Goal: Task Accomplishment & Management: Complete application form

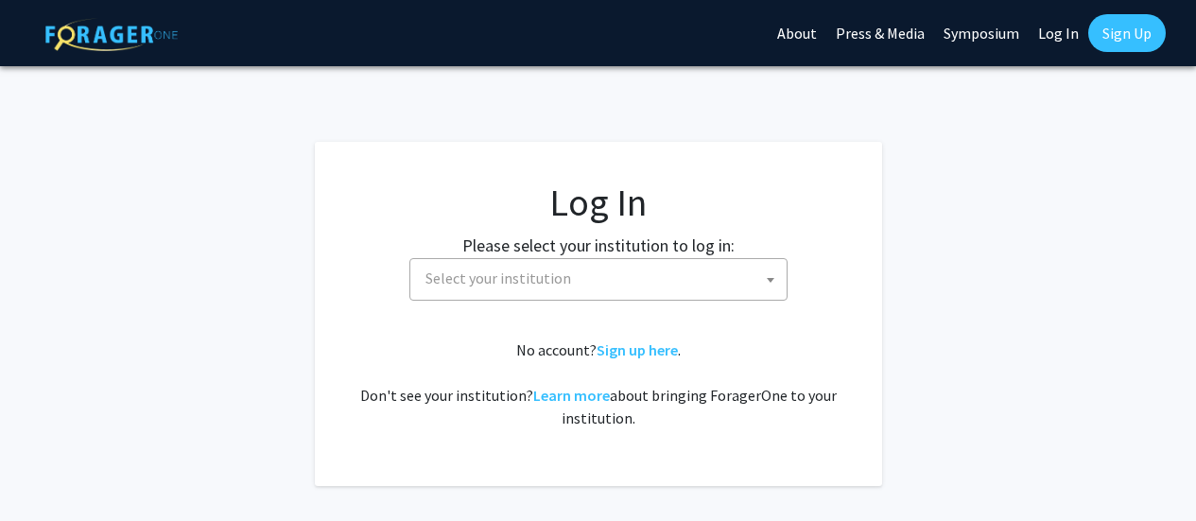
select select
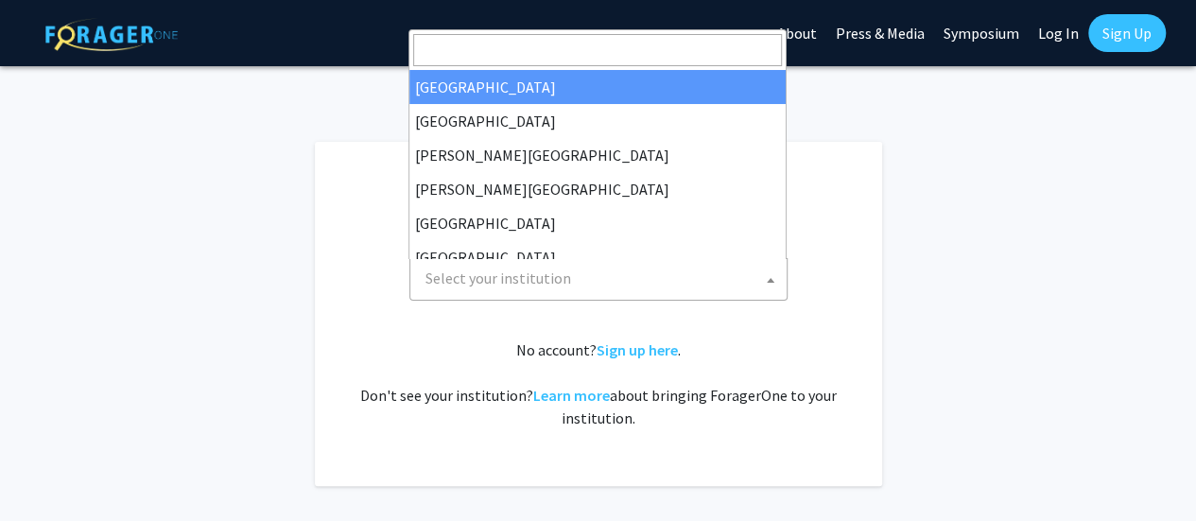
click at [613, 285] on span "Select your institution" at bounding box center [602, 278] width 369 height 39
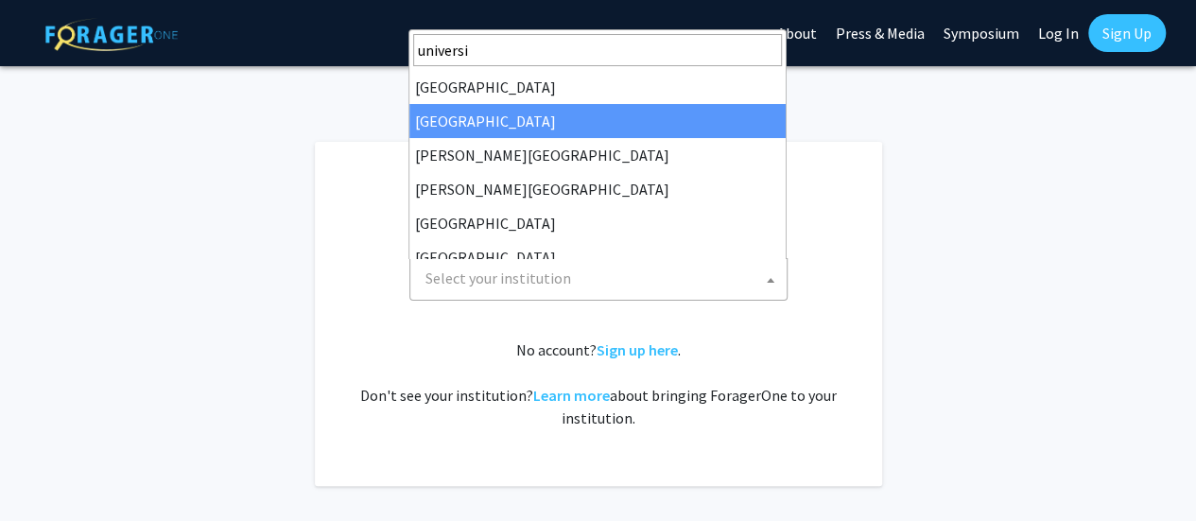
click at [506, 48] on input "universi" at bounding box center [597, 50] width 369 height 32
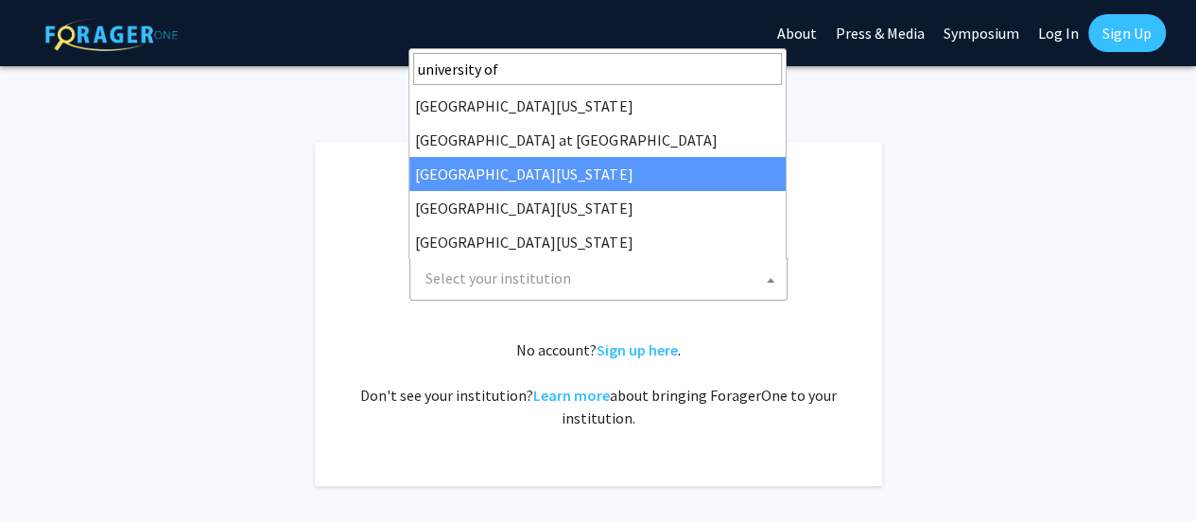
type input "university of"
select select "13"
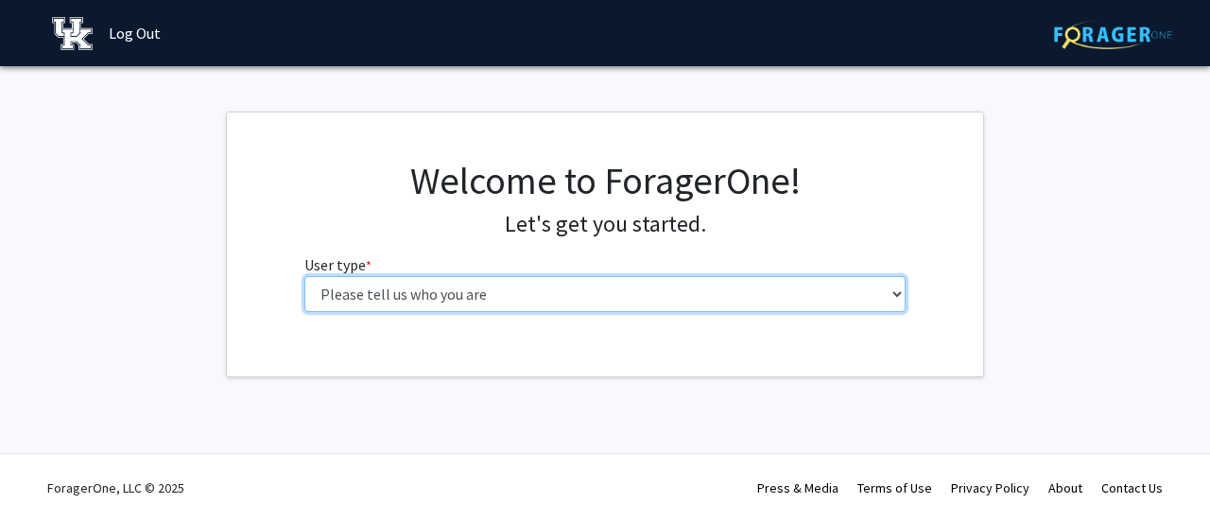
click at [804, 295] on select "Please tell us who you are Undergraduate Student Master's Student Doctoral Cand…" at bounding box center [605, 294] width 602 height 36
select select "1: undergrad"
click at [304, 276] on select "Please tell us who you are Undergraduate Student Master's Student Doctoral Cand…" at bounding box center [605, 294] width 602 height 36
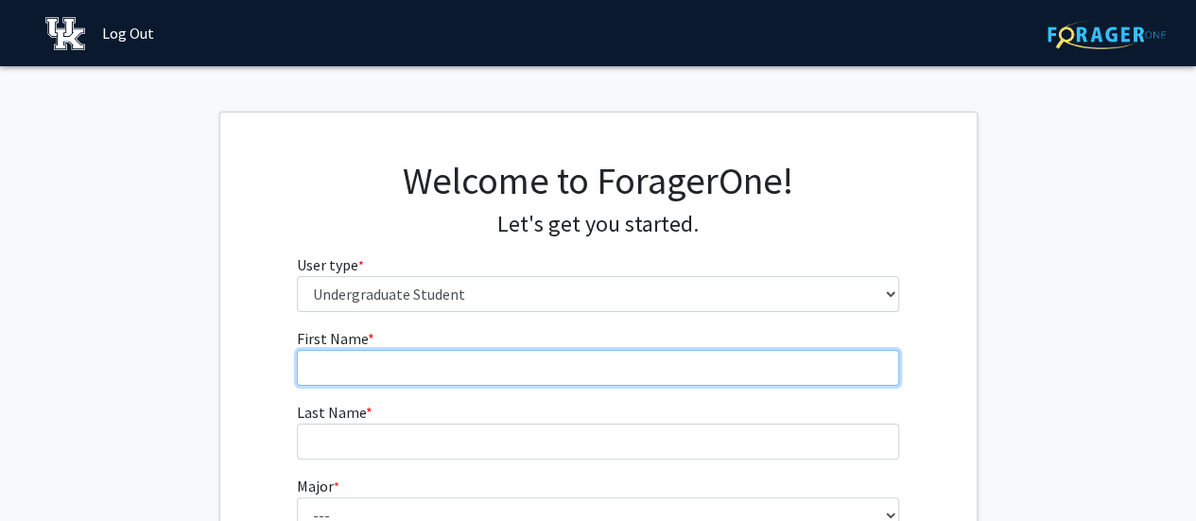
click at [467, 377] on input "First Name * required" at bounding box center [598, 368] width 602 height 36
type input "Lillian"
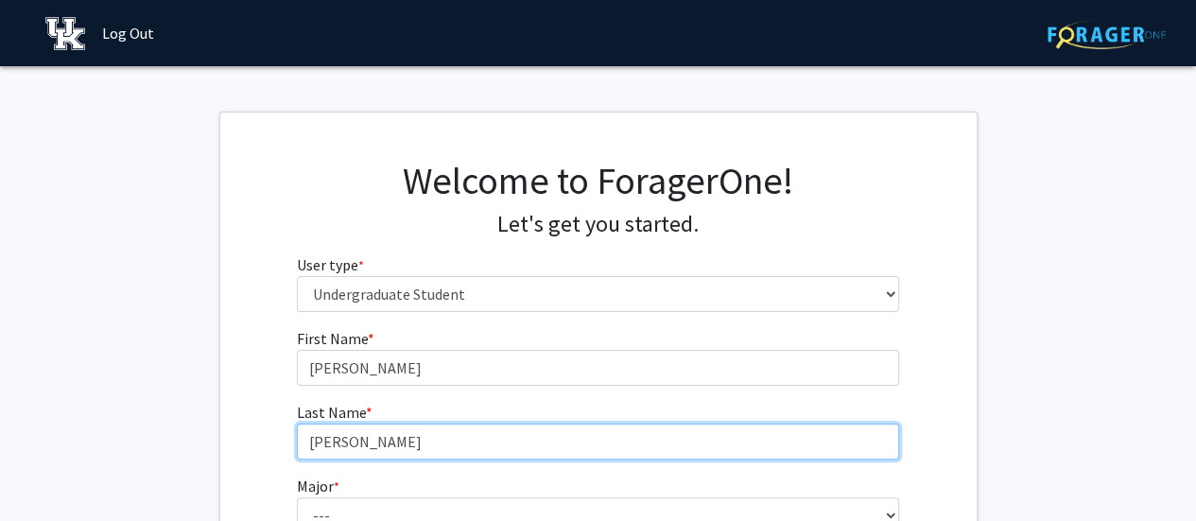
type input "Barry"
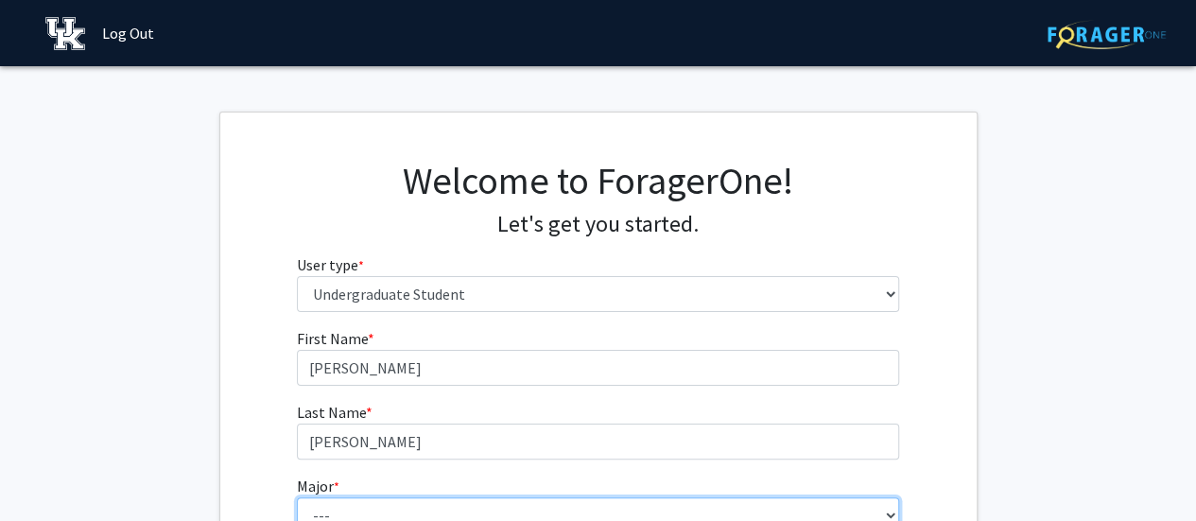
scroll to position [11, 0]
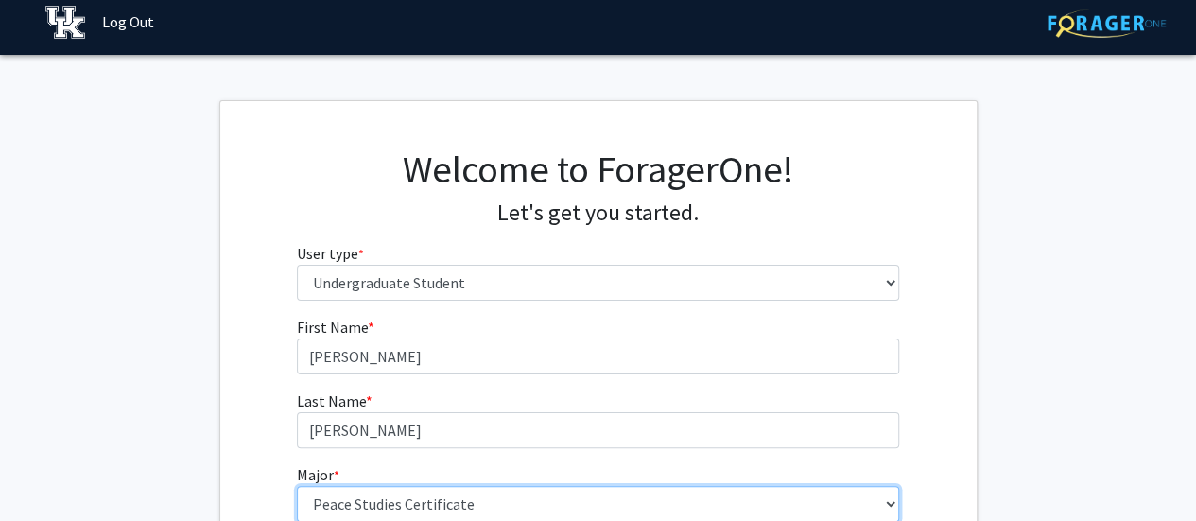
select select "104: 941"
click at [297, 486] on select "--- Accounting Aerospace Engineering African American & Africana Studies Agricu…" at bounding box center [598, 504] width 602 height 36
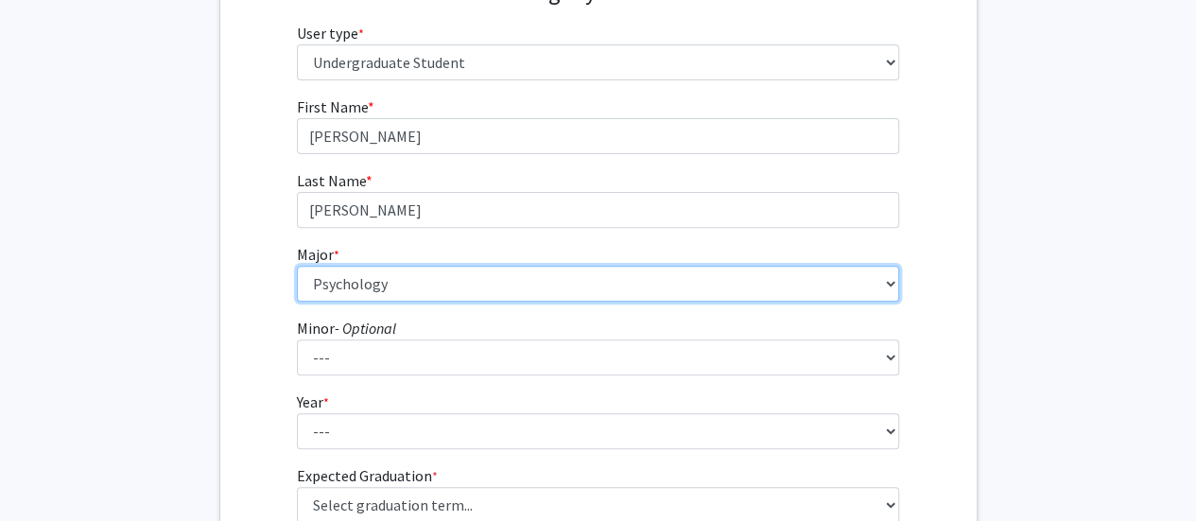
scroll to position [238, 0]
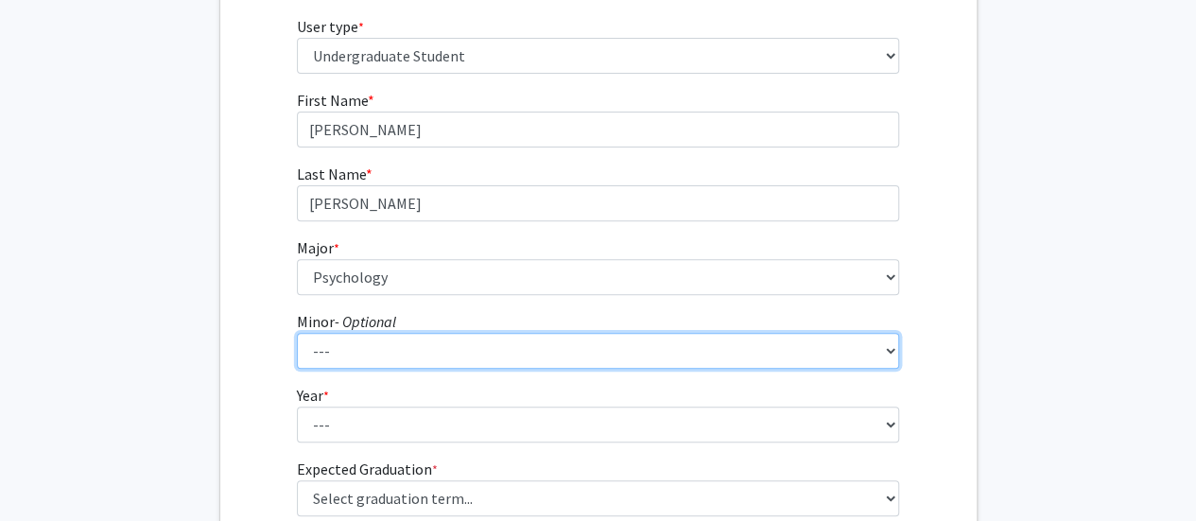
click at [444, 363] on select "--- African American & Africana Studies Agricultural Economics American Studies…" at bounding box center [598, 351] width 602 height 36
select select "64: 716"
click at [397, 350] on select "--- African American & Africana Studies Agricultural Economics American Studies…" at bounding box center [598, 351] width 602 height 36
click at [397, 349] on select "--- African American & Africana Studies Agricultural Economics American Studies…" at bounding box center [598, 351] width 602 height 36
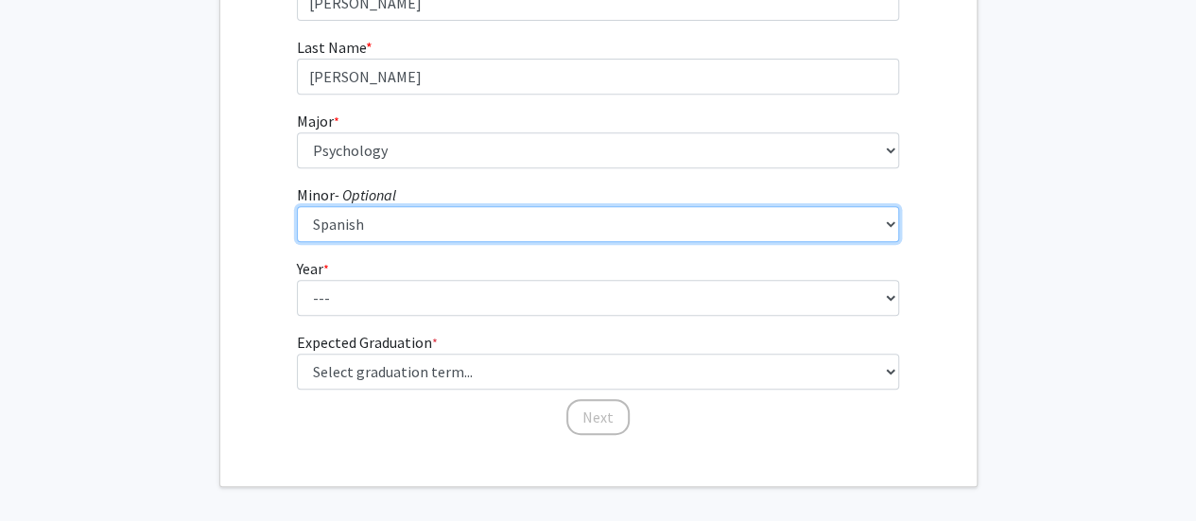
scroll to position [367, 0]
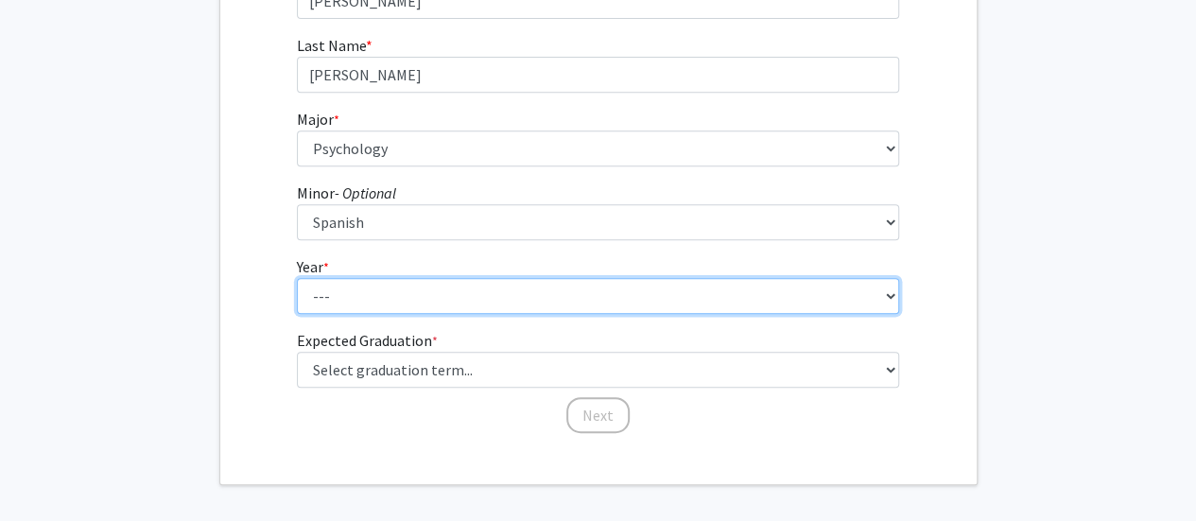
click at [354, 289] on select "--- First-year Sophomore Junior Senior Postbaccalaureate Certificate" at bounding box center [598, 296] width 602 height 36
select select "3: junior"
click at [297, 278] on select "--- First-year Sophomore Junior Senior Postbaccalaureate Certificate" at bounding box center [598, 296] width 602 height 36
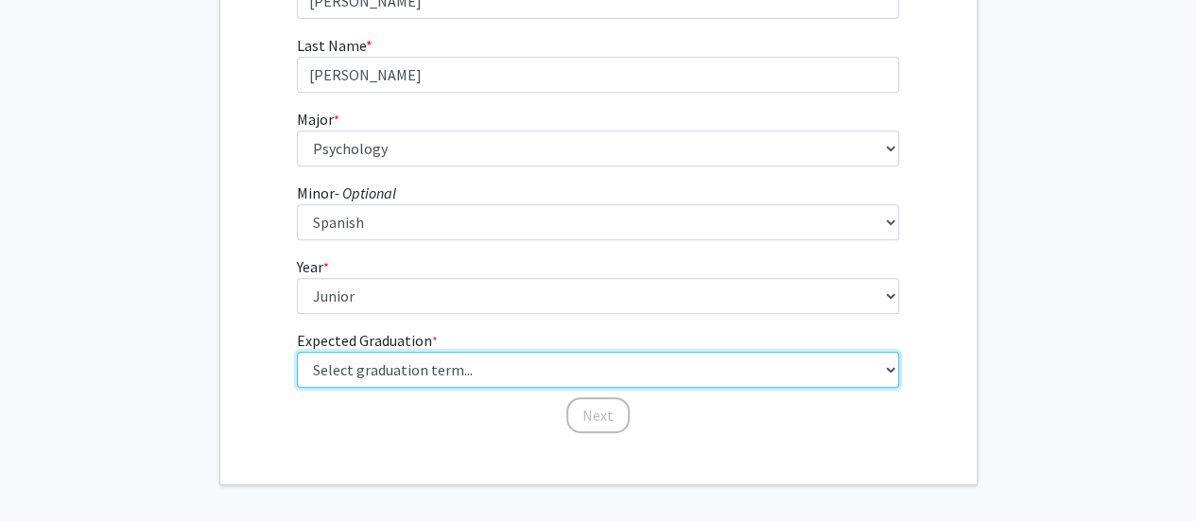
click at [434, 372] on select "Select graduation term... Spring 2025 Summer 2025 Fall 2025 Winter 2025 Spring …" at bounding box center [598, 370] width 602 height 36
select select "9: spring_2027"
click at [297, 352] on select "Select graduation term... Spring 2025 Summer 2025 Fall 2025 Winter 2025 Spring …" at bounding box center [598, 370] width 602 height 36
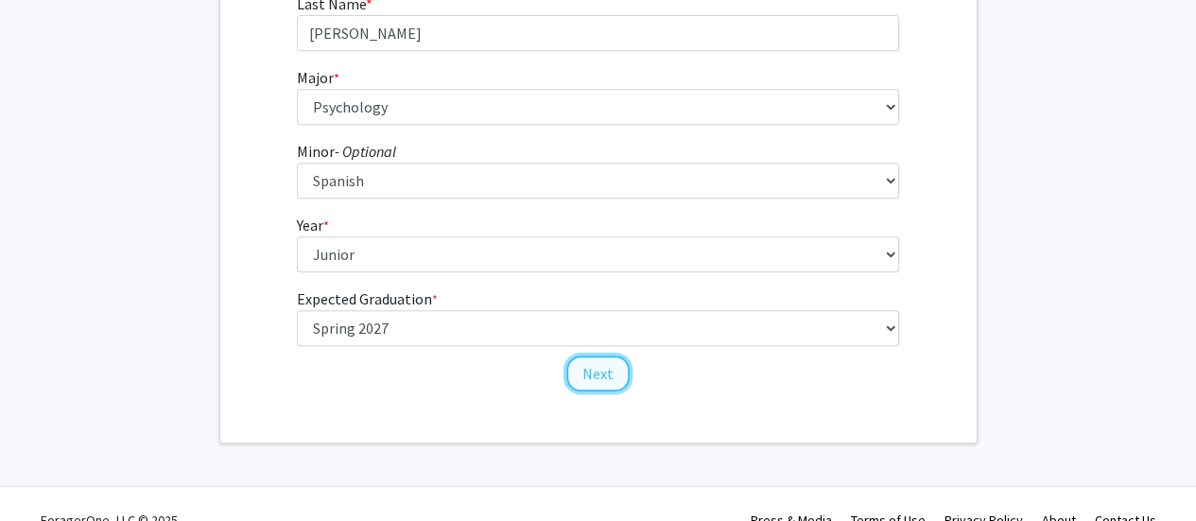
click at [594, 372] on button "Next" at bounding box center [597, 373] width 63 height 36
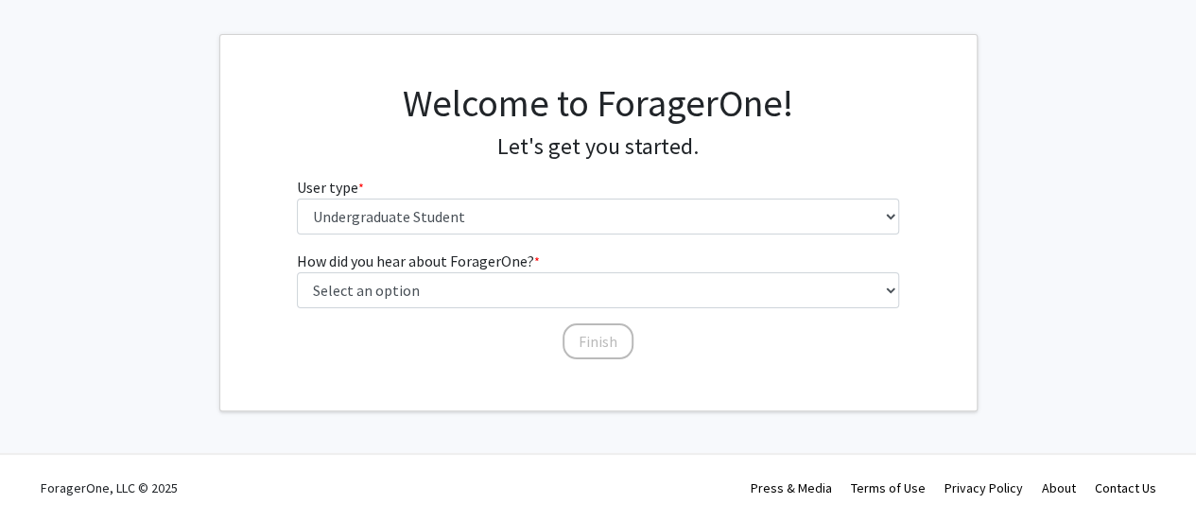
scroll to position [0, 0]
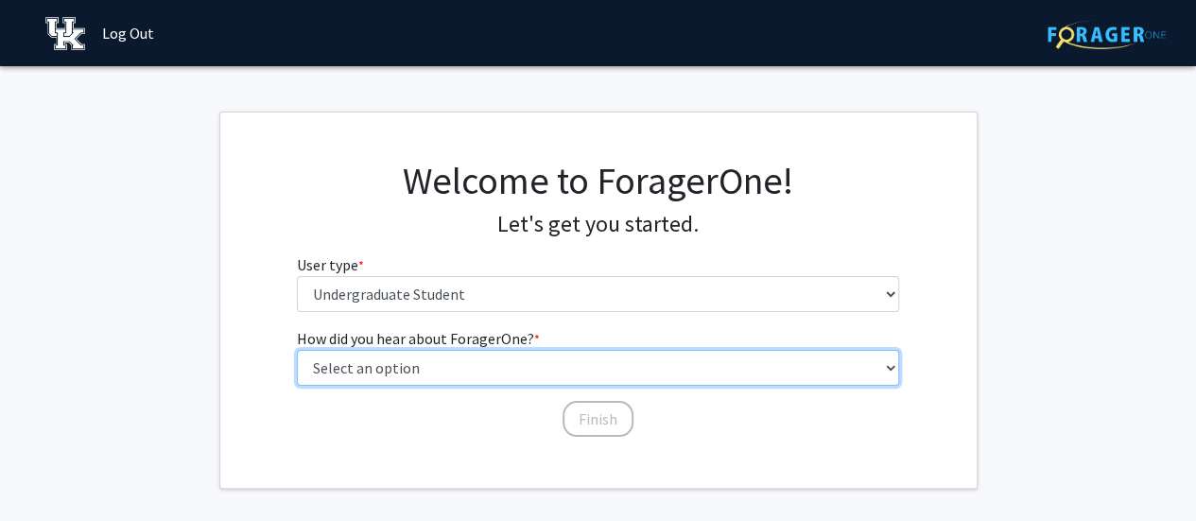
click at [502, 366] on select "Select an option Peer/student recommendation Faculty/staff recommendation Unive…" at bounding box center [598, 368] width 602 height 36
select select "2: faculty_recommendation"
click at [297, 350] on select "Select an option Peer/student recommendation Faculty/staff recommendation Unive…" at bounding box center [598, 368] width 602 height 36
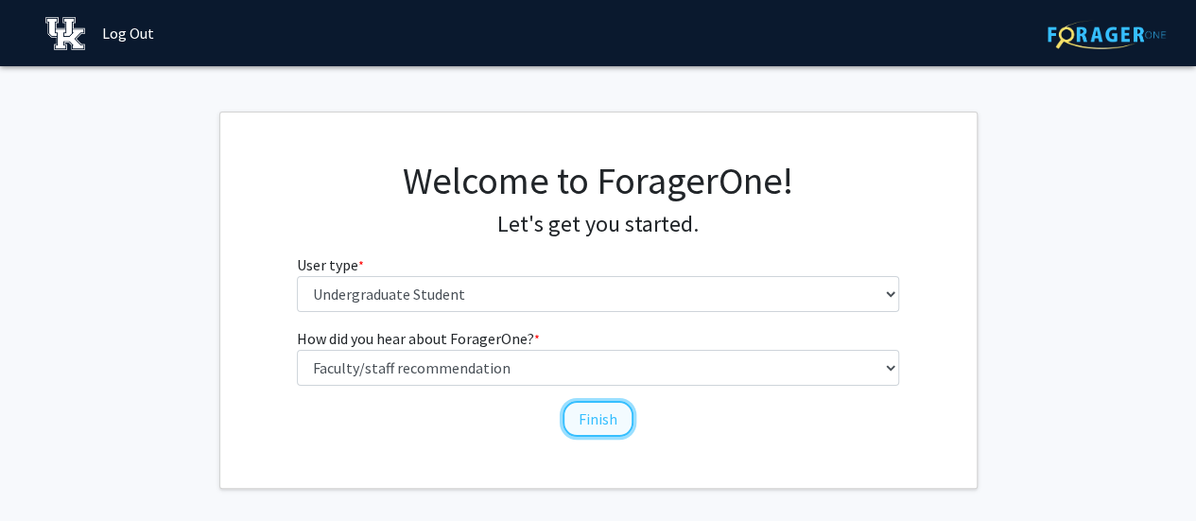
click at [590, 424] on button "Finish" at bounding box center [598, 419] width 71 height 36
